Goal: Communication & Community: Answer question/provide support

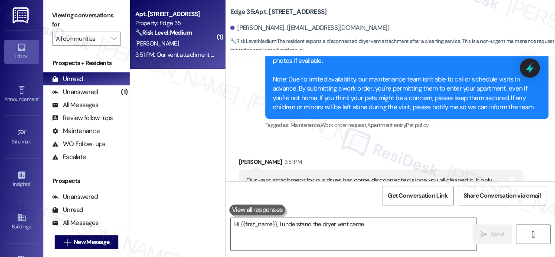
scroll to position [297, 0]
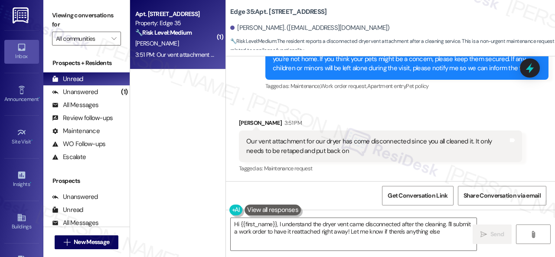
type textarea "Hi {{first_name}}, I understand the dryer vent came disconnected after the clea…"
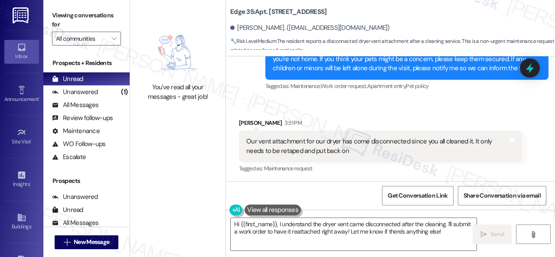
scroll to position [297, 0]
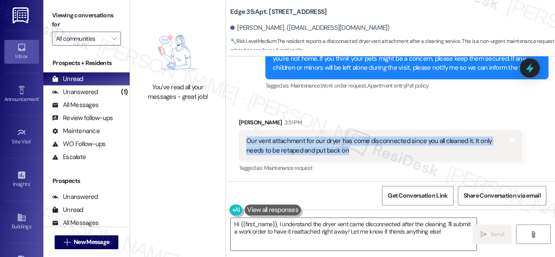
drag, startPoint x: 247, startPoint y: 141, endPoint x: 367, endPoint y: 152, distance: 120.2
click at [367, 152] on div "Our vent attachment for our dryer has come disconnected since you all cleaned i…" at bounding box center [377, 146] width 262 height 19
copy div "Our vent attachment for our dryer has come disconnected since you all cleaned i…"
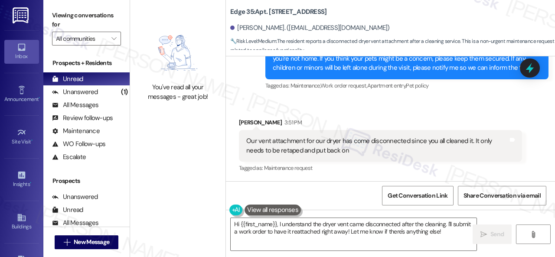
click at [459, 102] on div "Received via SMS Annalee Cvelbar 3:51 PM Our vent attachment for our dryer has …" at bounding box center [390, 139] width 329 height 82
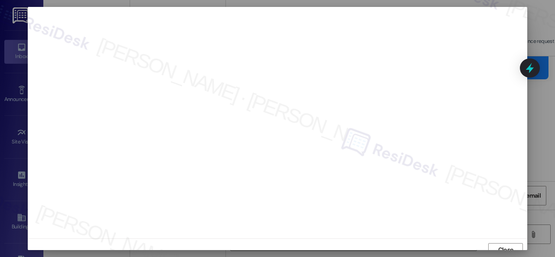
scroll to position [7, 0]
click at [504, 242] on span "Close" at bounding box center [505, 243] width 15 height 9
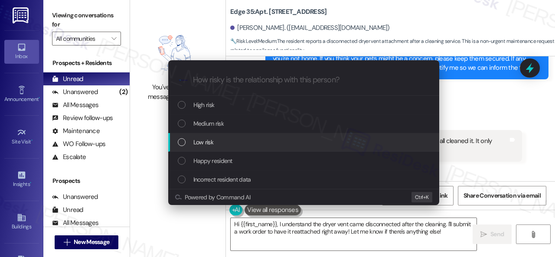
click at [198, 143] on span "Low risk" at bounding box center [203, 143] width 20 height 10
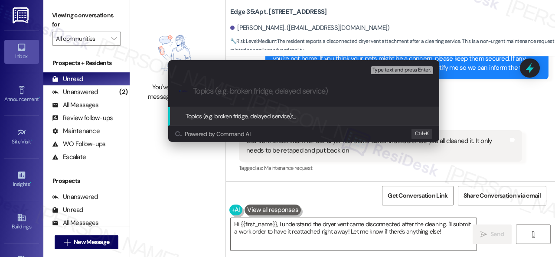
click at [476, 104] on div "Escalate Conversation Low risk Topics (e.g. broken fridge, delayed service) Any…" at bounding box center [277, 128] width 555 height 257
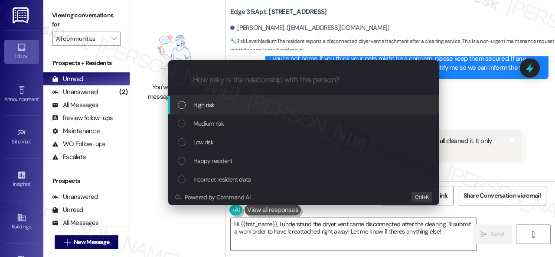
click at [203, 104] on span "High risk" at bounding box center [203, 105] width 21 height 10
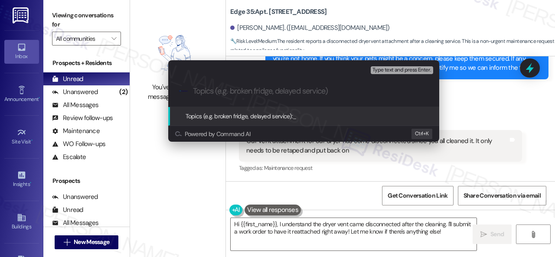
paste input "Work Order filed by ResiDesk 297397"
type input "Work Order filed by ResiDesk 297397"
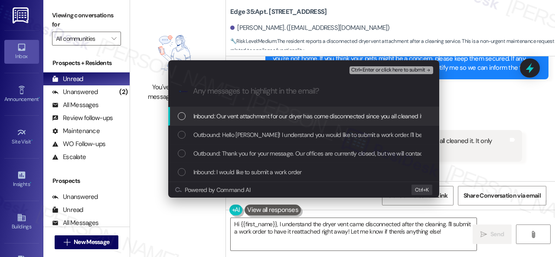
click at [236, 118] on span "Inbound: Our vent attachment for our dryer has come disconnected since you all …" at bounding box center [365, 117] width 344 height 10
click at [364, 69] on span "Ctrl+Enter or click here to submit" at bounding box center [388, 70] width 74 height 6
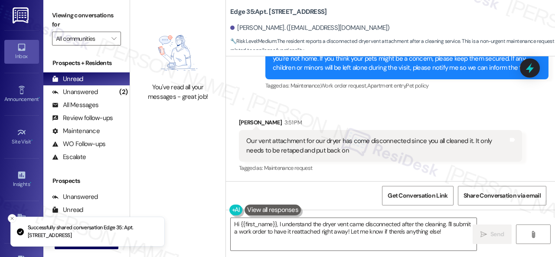
scroll to position [297, 0]
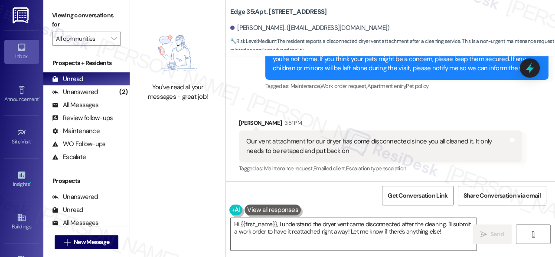
drag, startPoint x: 323, startPoint y: 106, endPoint x: 323, endPoint y: 118, distance: 11.3
click at [323, 106] on div "Received via SMS Annalee Cvelbar 3:51 PM Our vent attachment for our dryer has …" at bounding box center [390, 140] width 329 height 82
click at [324, 233] on textarea "Hi {{first_name}}, I understand the dryer vent came disconnected after the clea…" at bounding box center [354, 234] width 246 height 33
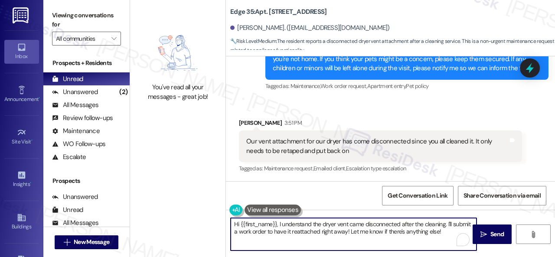
paste textarea "Thank you. I've submitted a work order on your behalf and notified the site tea…"
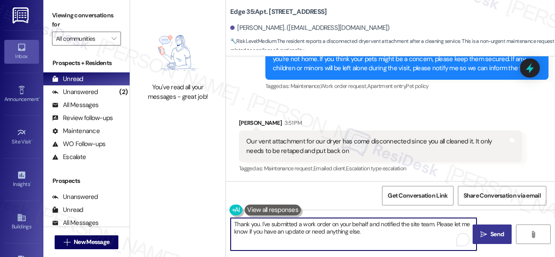
type textarea "Thank you. I've submitted a work order on your behalf and notified the site tea…"
click at [491, 234] on span "Send" at bounding box center [497, 234] width 13 height 9
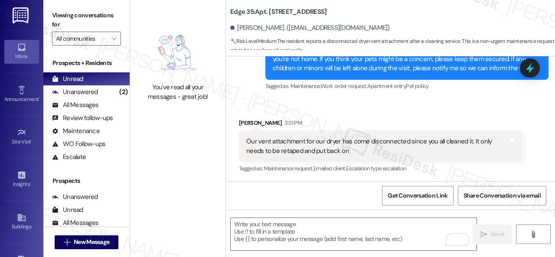
type textarea "Fetching suggested responses. Please feel free to read through the conversation…"
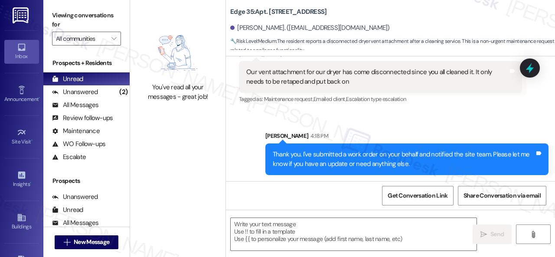
scroll to position [367, 0]
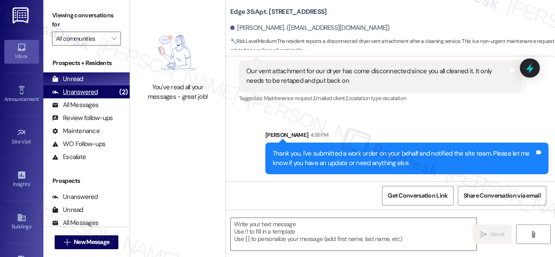
click at [89, 90] on div "Unanswered" at bounding box center [75, 92] width 46 height 9
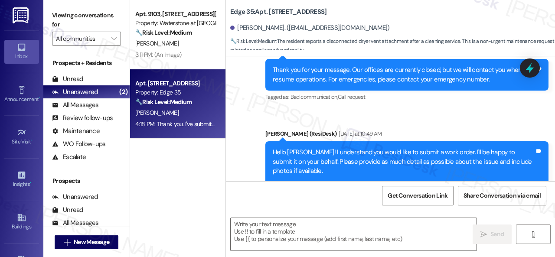
type textarea "Fetching suggested responses. Please feel free to read through the conversation…"
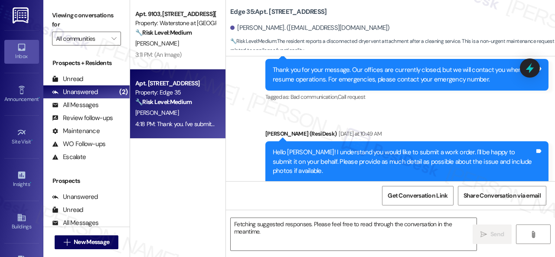
scroll to position [297, 0]
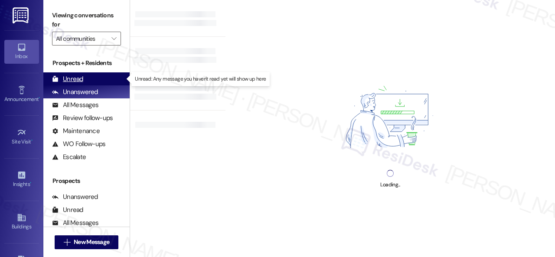
click at [78, 79] on div "Unread" at bounding box center [67, 79] width 31 height 9
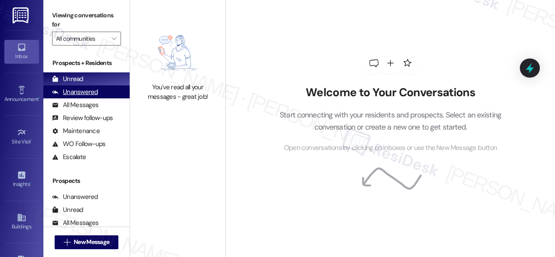
click at [89, 95] on div "Unanswered" at bounding box center [75, 92] width 46 height 9
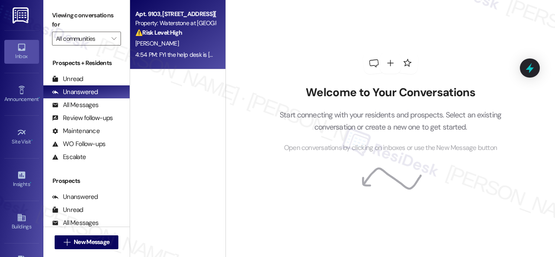
click at [173, 30] on strong "⚠️ Risk Level: High" at bounding box center [158, 33] width 47 height 8
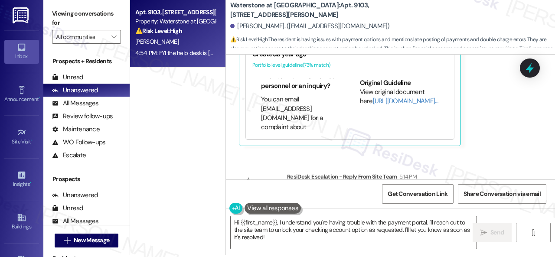
scroll to position [3, 0]
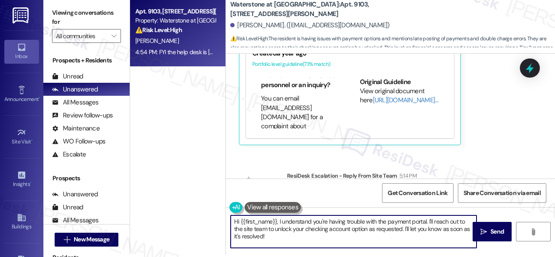
drag, startPoint x: 279, startPoint y: 222, endPoint x: 298, endPoint y: 241, distance: 27.0
click at [297, 242] on textarea "Hi {{first_name}}, I understand you're having trouble with the payment portal. …" at bounding box center [354, 232] width 246 height 33
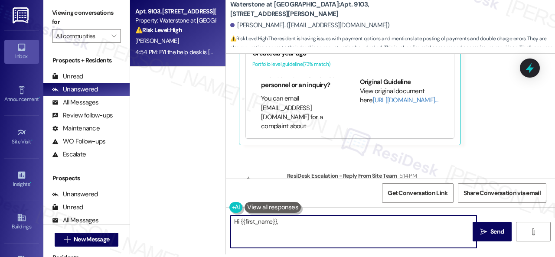
paste textarea "! The site team stated that the double charges were backed out 3 days ago from …"
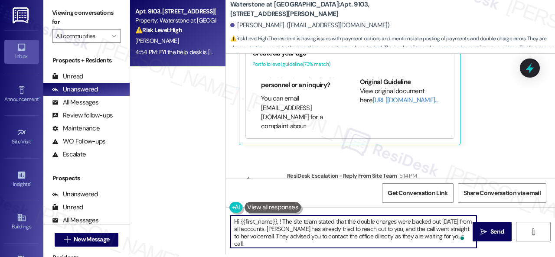
scroll to position [0, 0]
click at [277, 222] on textarea "Hi {{first_name}}, ! The site team stated that the double charges were backed o…" at bounding box center [354, 232] width 246 height 33
type textarea "Hi {{first_name}} ! The site team stated that the double charges were backed ou…"
click at [485, 229] on span " Send" at bounding box center [492, 231] width 27 height 9
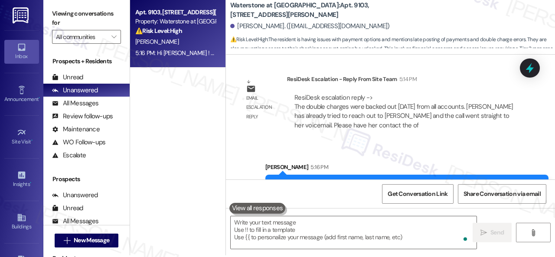
scroll to position [3, 0]
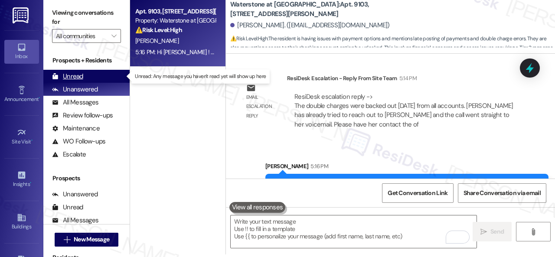
click at [73, 73] on div "Unread" at bounding box center [67, 76] width 31 height 9
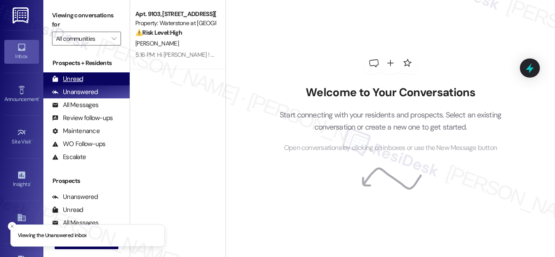
click at [69, 79] on div "Unread" at bounding box center [67, 79] width 31 height 9
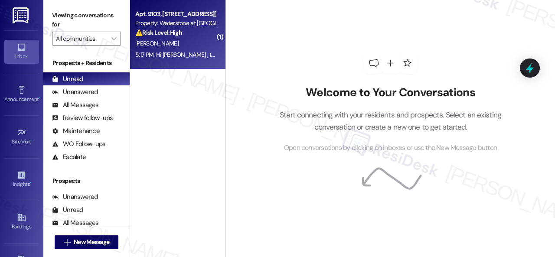
click at [195, 40] on div "[PERSON_NAME]" at bounding box center [175, 43] width 82 height 11
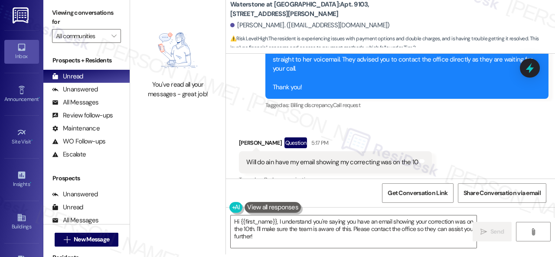
scroll to position [11696, 0]
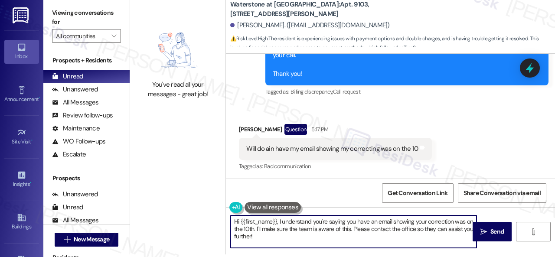
drag, startPoint x: 273, startPoint y: 242, endPoint x: 220, endPoint y: 221, distance: 56.9
click at [220, 221] on div "You've read all your messages - great job! Waterstone at Cinco Ranch: Apt. 9103…" at bounding box center [342, 125] width 425 height 257
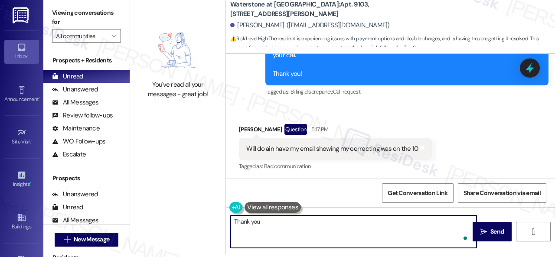
type textarea "Thank you."
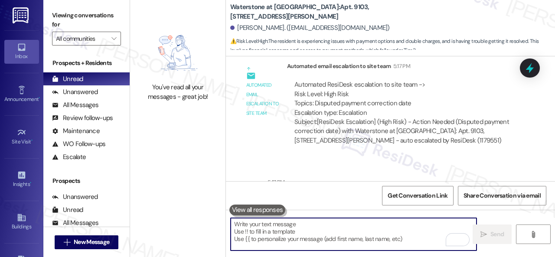
scroll to position [11973, 0]
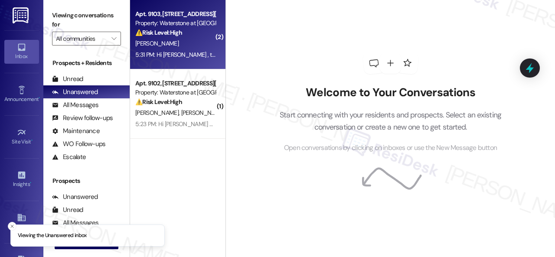
click at [199, 42] on div "[PERSON_NAME]" at bounding box center [175, 43] width 82 height 11
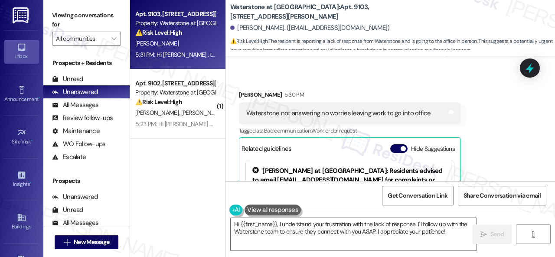
scroll to position [12358, 0]
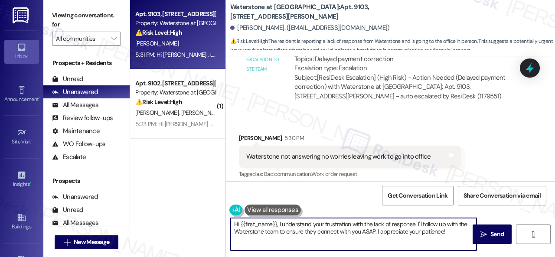
drag, startPoint x: 448, startPoint y: 230, endPoint x: 174, endPoint y: 203, distance: 275.5
click at [177, 202] on div "Apt. 9103, 6855 S Mason Rd Property: Waterstone at Cinco Ranch ⚠️ Risk Level: H…" at bounding box center [342, 128] width 425 height 257
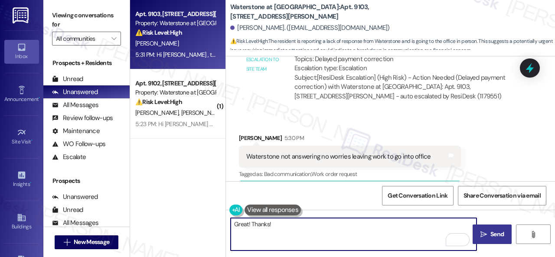
type textarea "Great! Thanks!"
click at [500, 234] on span "Send" at bounding box center [497, 234] width 13 height 9
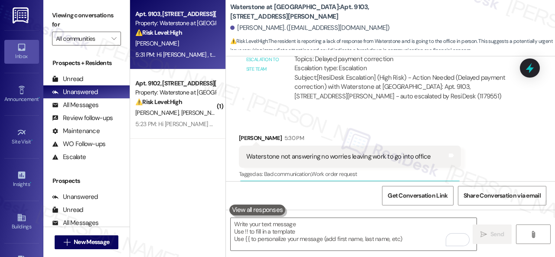
scroll to position [12417, 0]
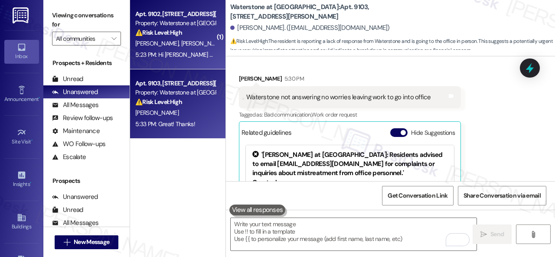
click at [194, 40] on div "E. Gutierrez M. Llanes" at bounding box center [175, 43] width 82 height 11
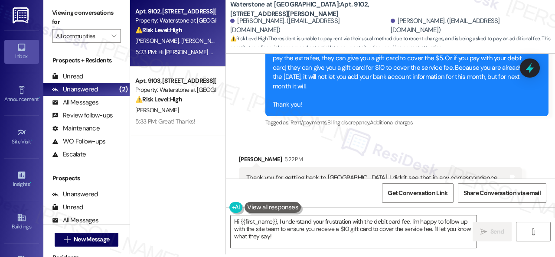
scroll to position [4448, 0]
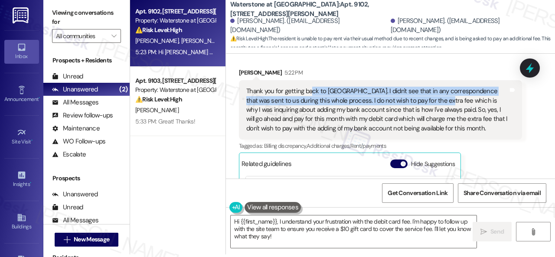
drag, startPoint x: 312, startPoint y: 81, endPoint x: 436, endPoint y: 87, distance: 123.8
click at [436, 87] on div "Thank you for getting back to us. I didn't see that in any correspondence that …" at bounding box center [377, 110] width 262 height 46
click at [338, 87] on div "Thank you for getting back to us. I didn't see that in any correspondence that …" at bounding box center [377, 110] width 262 height 46
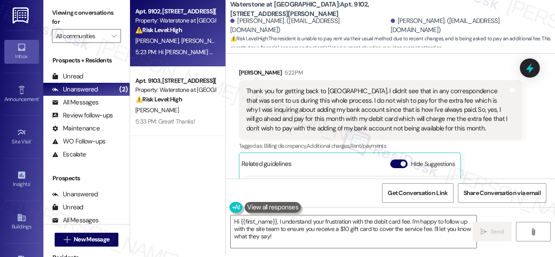
click at [498, 150] on div "Elisa Gutierrez 5:22 PM Thank you for getting back to us. I didn't see that in …" at bounding box center [380, 173] width 283 height 210
click at [517, 157] on div "Received via SMS Elisa Gutierrez 5:22 PM Thank you for getting back to us. I di…" at bounding box center [381, 173] width 296 height 223
drag, startPoint x: 285, startPoint y: 240, endPoint x: 204, endPoint y: 210, distance: 86.6
click at [203, 210] on div "Apt. 9102, 6855 S Mason Rd Property: Waterstone at Cinco Ranch ⚠️ Risk Level: H…" at bounding box center [342, 125] width 425 height 257
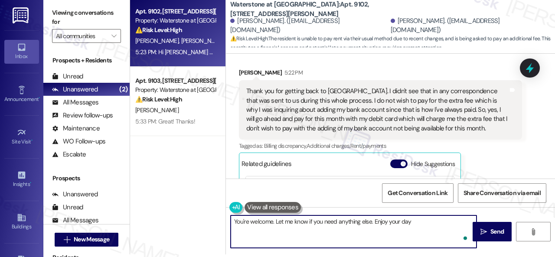
type textarea "You're welcome. Let me know if you need anything else. Enjoy your day!"
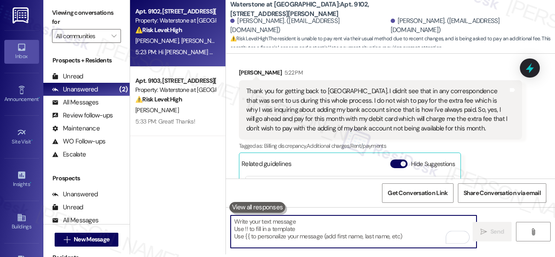
scroll to position [4543, 0]
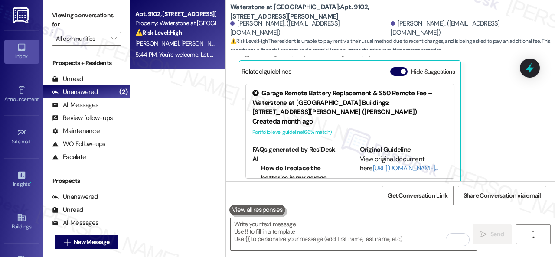
click at [511, 102] on div "Elisa Gutierrez 5:22 PM Thank you for getting back to us. I didn't see that in …" at bounding box center [380, 81] width 283 height 210
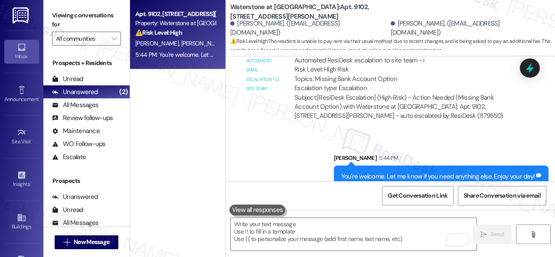
scroll to position [4812, 0]
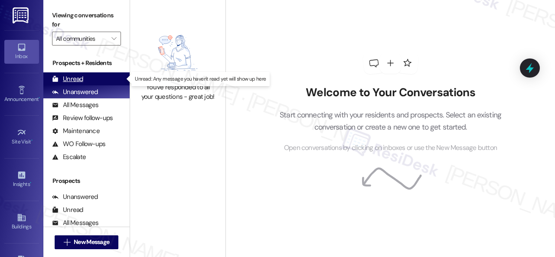
click at [70, 79] on div "Unread" at bounding box center [67, 79] width 31 height 9
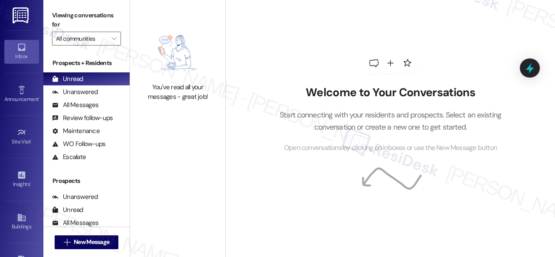
click at [261, 67] on div "Welcome to Your Conversations Start connecting with your residents and prospect…" at bounding box center [391, 103] width 260 height 206
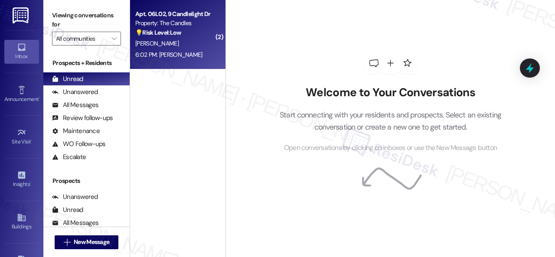
click at [178, 34] on strong "💡 Risk Level: Low" at bounding box center [158, 33] width 46 height 8
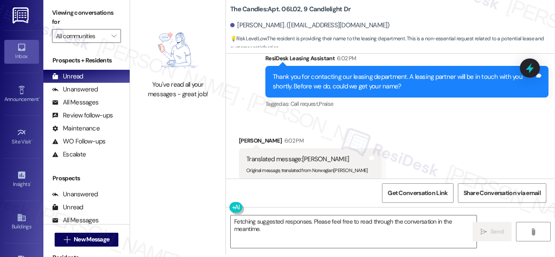
scroll to position [146, 0]
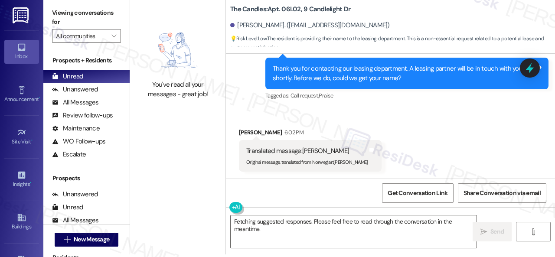
drag, startPoint x: 269, startPoint y: 230, endPoint x: 154, endPoint y: 200, distance: 118.0
click at [187, 209] on div "You've read all your messages - great job! The Candles: Apt. 06L02, 9 Candlelig…" at bounding box center [342, 125] width 425 height 257
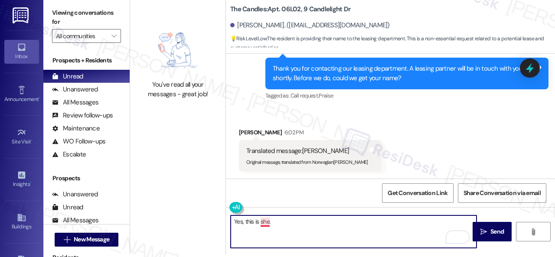
click at [269, 221] on textarea "Yes, this is she." at bounding box center [354, 232] width 246 height 33
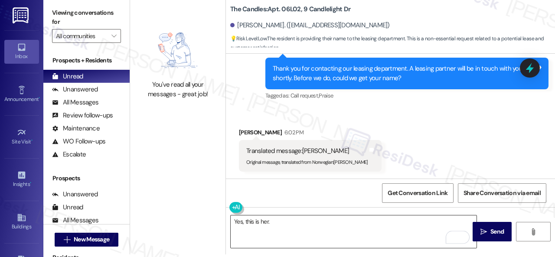
click at [289, 220] on textarea "Yes, this is her." at bounding box center [354, 232] width 246 height 33
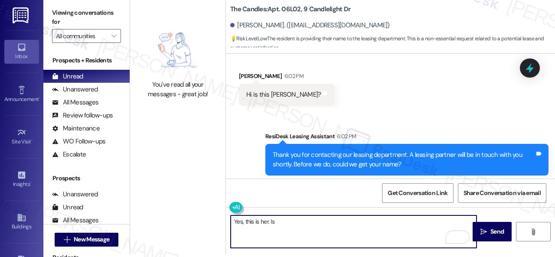
scroll to position [59, 0]
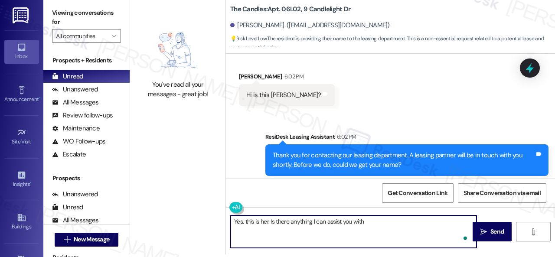
type textarea "Yes, this is her. Is there anything I can assist you with?"
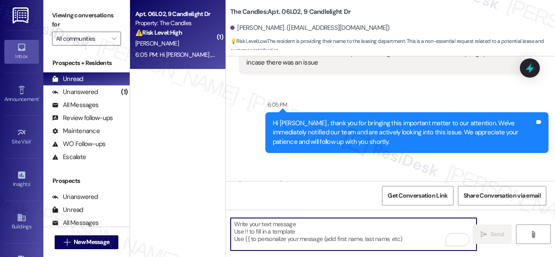
scroll to position [425, 0]
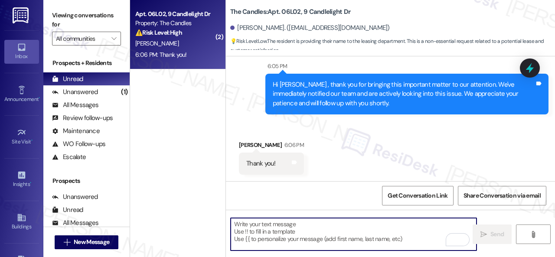
click at [358, 131] on div "Received via SMS Shianne Lange 6:06 PM Thank you! Tags and notes" at bounding box center [390, 151] width 329 height 60
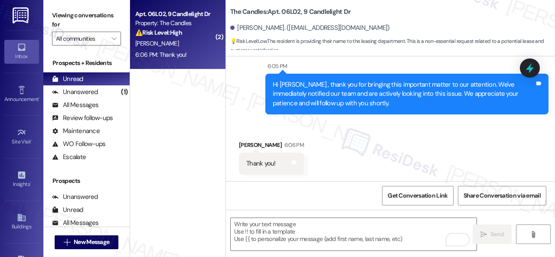
click at [338, 134] on div "Received via SMS Shianne Lange 6:06 PM Thank you! Tags and notes" at bounding box center [390, 151] width 329 height 60
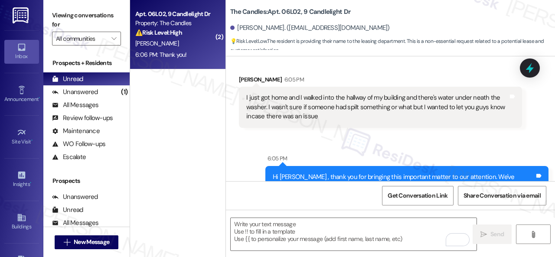
scroll to position [295, 0]
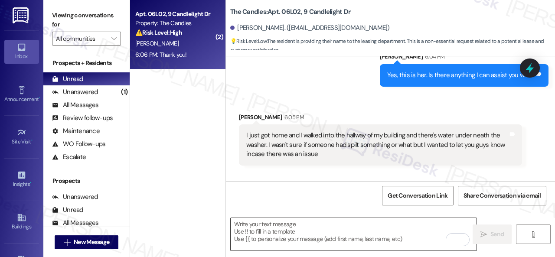
click at [249, 237] on textarea "To enrich screen reader interactions, please activate Accessibility in Grammarl…" at bounding box center [354, 234] width 246 height 33
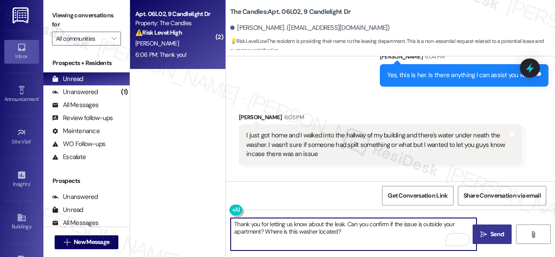
type textarea "Thank you for letting us know about the leak. Can you confirm if the issue is o…"
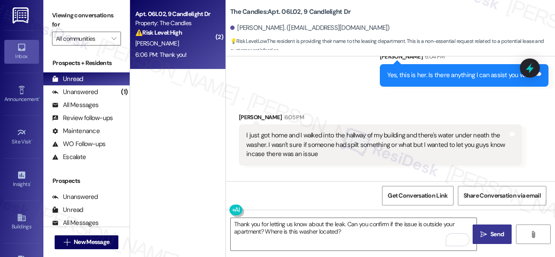
click at [482, 229] on button " Send" at bounding box center [492, 235] width 39 height 20
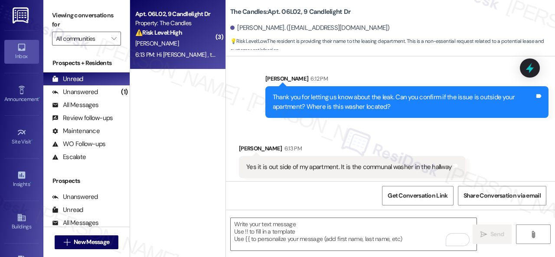
scroll to position [555, 0]
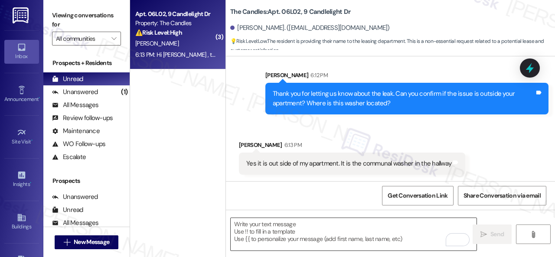
click at [283, 233] on textarea "To enrich screen reader interactions, please activate Accessibility in Grammarl…" at bounding box center [354, 234] width 246 height 33
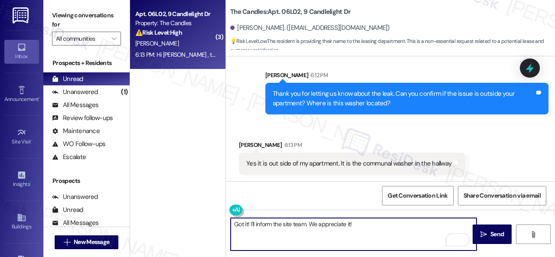
type textarea "Got it! I'll inform the site team. We appreciate it!"
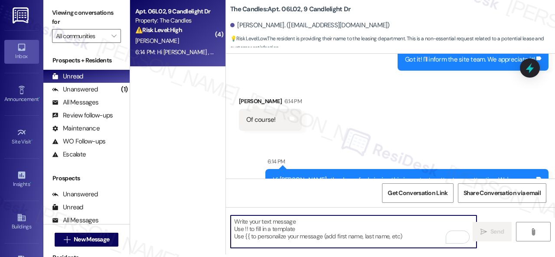
scroll to position [748, 0]
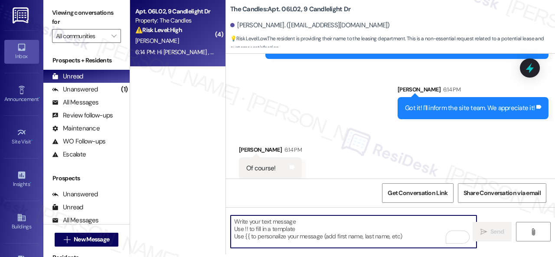
drag, startPoint x: 285, startPoint y: 233, endPoint x: 286, endPoint y: 221, distance: 11.8
click at [287, 230] on textarea "To enrich screen reader interactions, please activate Accessibility in Grammarl…" at bounding box center [354, 232] width 246 height 33
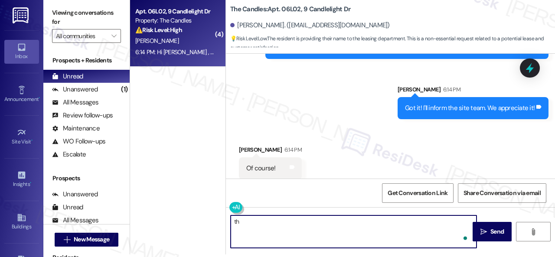
type textarea "t"
type textarea "Thanks! Have a great evening."
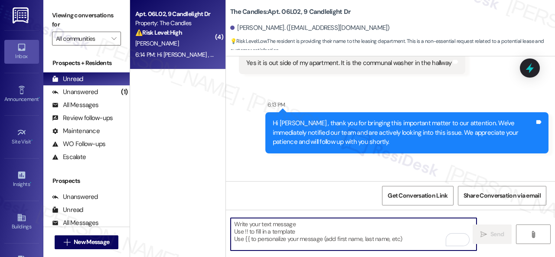
scroll to position [625, 0]
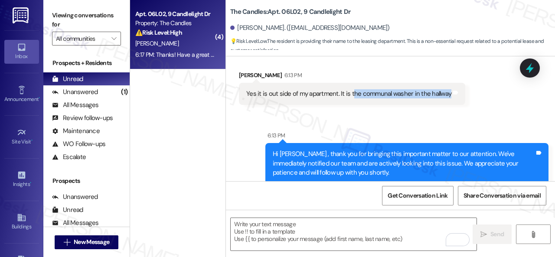
drag, startPoint x: 351, startPoint y: 93, endPoint x: 447, endPoint y: 94, distance: 95.9
click at [447, 94] on div "Yes it is out side of my apartment. It is the communal washer in the hallway" at bounding box center [348, 93] width 205 height 9
copy div "he communal washer in the hallway"
click at [503, 92] on div "Received via SMS Shianne Lange 6:13 PM Yes it is out side of my apartment. It i…" at bounding box center [390, 81] width 329 height 60
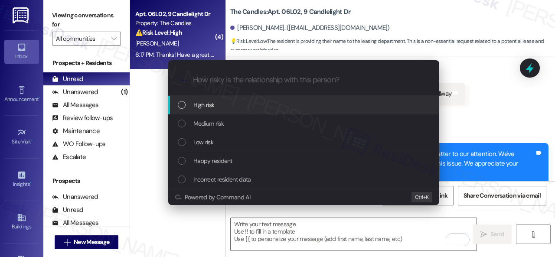
click at [204, 105] on span "High risk" at bounding box center [203, 105] width 21 height 10
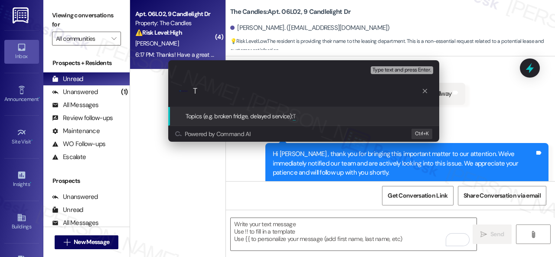
paste input "he communal washer in the hallway"
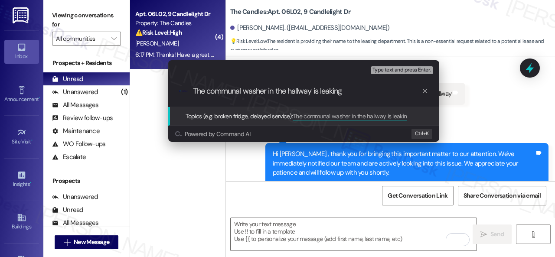
type input "The communal washer in the hallway is leaking."
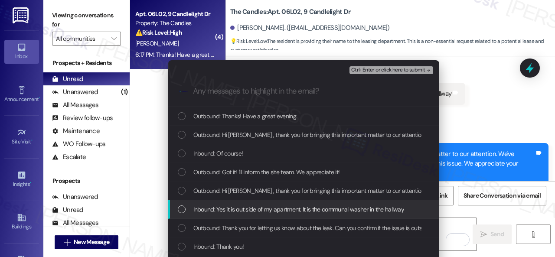
click at [232, 211] on span "Inbound: Yes it is out side of my apartment. It is the communal washer in the h…" at bounding box center [298, 210] width 211 height 10
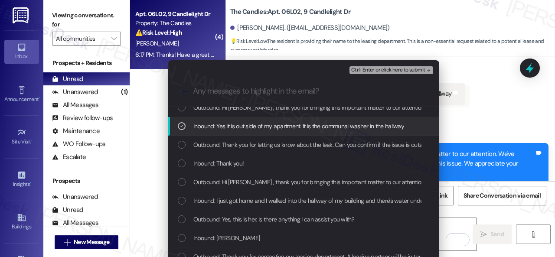
scroll to position [87, 0]
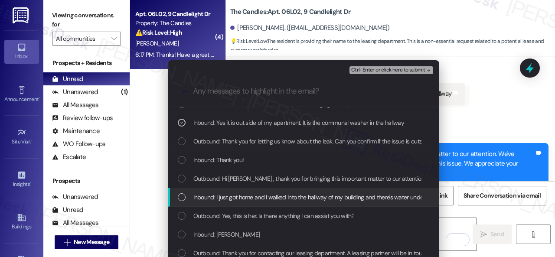
click at [233, 197] on span "Inbound: I just got home and I walked into the hallway of my building and there…" at bounding box center [474, 198] width 563 height 10
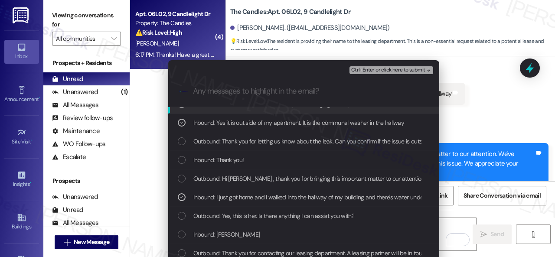
click at [373, 69] on span "Ctrl+Enter or click here to submit" at bounding box center [388, 70] width 74 height 6
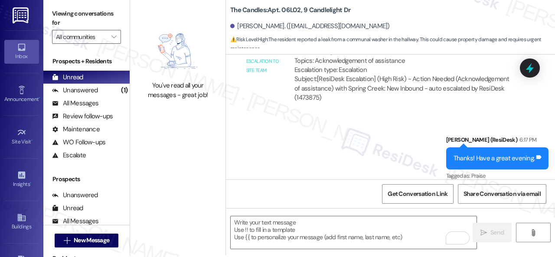
scroll to position [3, 0]
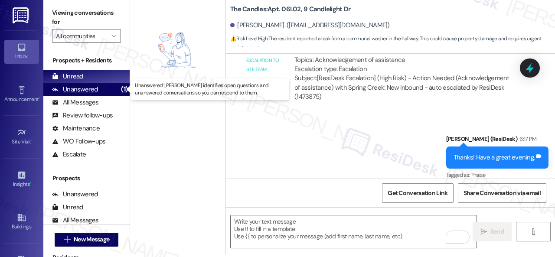
click at [90, 87] on div "Unanswered" at bounding box center [75, 89] width 46 height 9
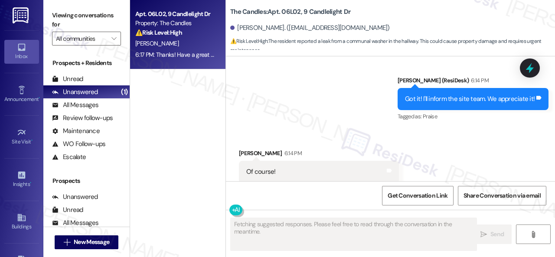
scroll to position [1124, 0]
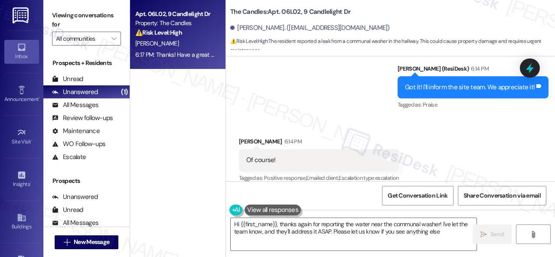
type textarea "Hi {{first_name}}, thanks again for reporting the water near the communal washe…"
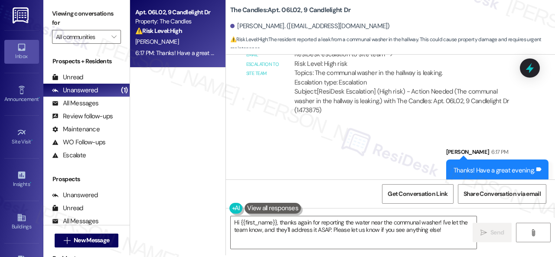
scroll to position [3, 0]
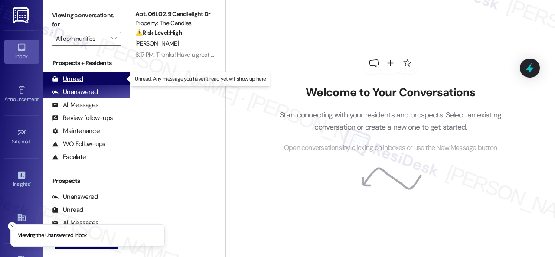
click at [72, 80] on div "Unread" at bounding box center [67, 79] width 31 height 9
